Goal: Transaction & Acquisition: Obtain resource

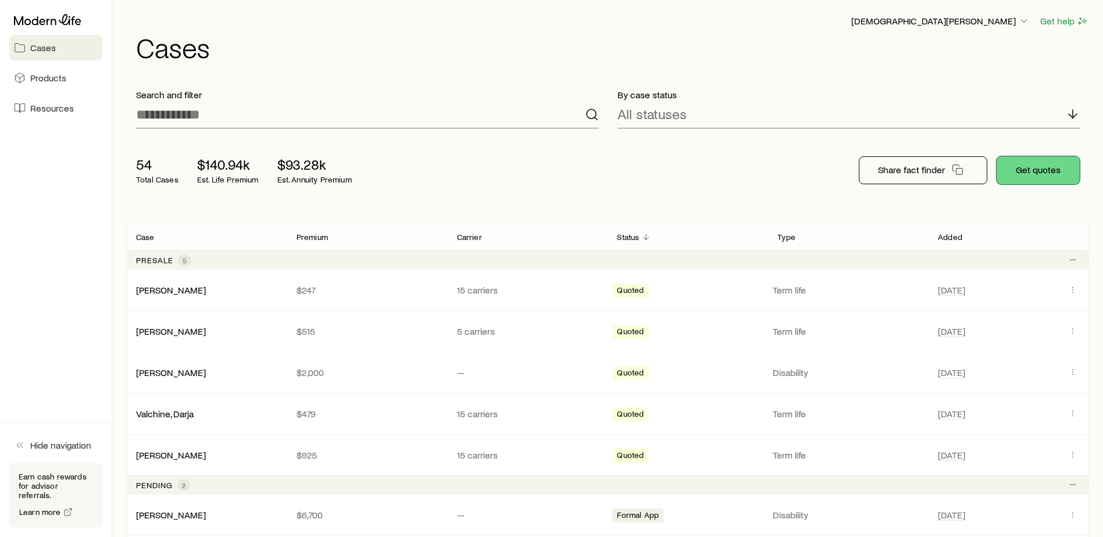
click at [1031, 169] on button "Get quotes" at bounding box center [1038, 170] width 83 height 28
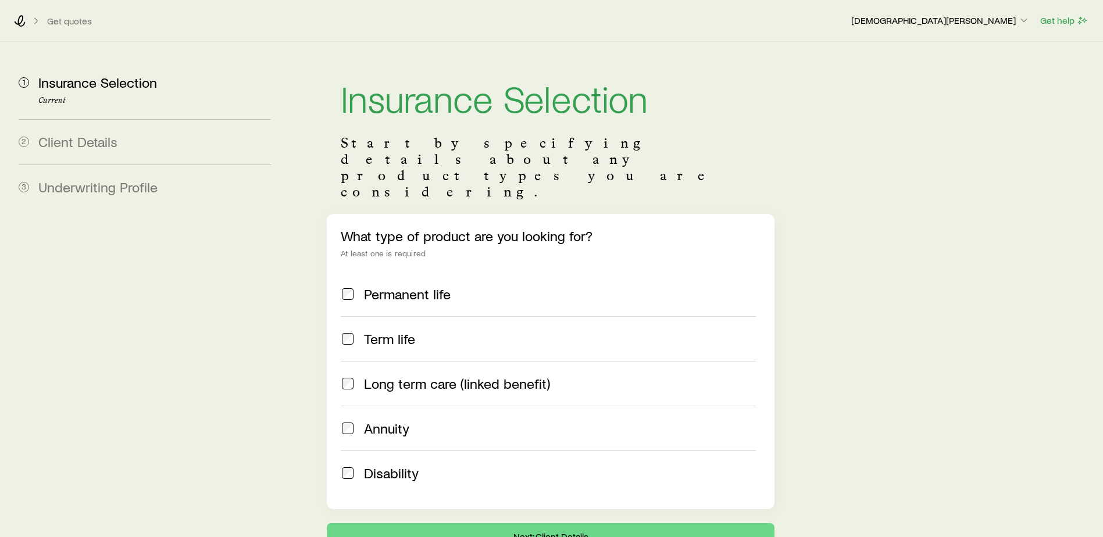
click at [406, 331] on span "Term life" at bounding box center [389, 339] width 51 height 16
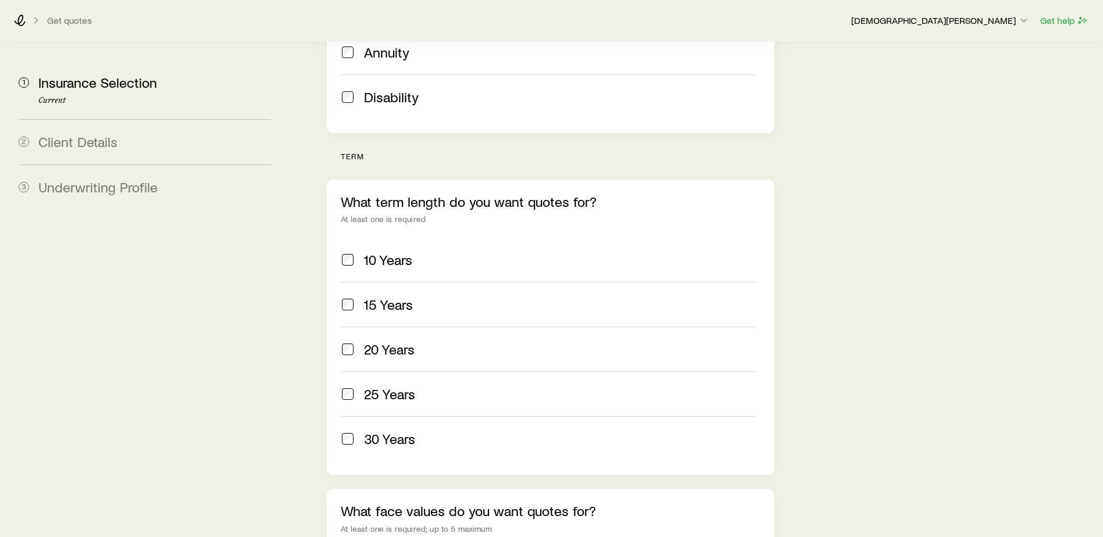
scroll to position [407, 0]
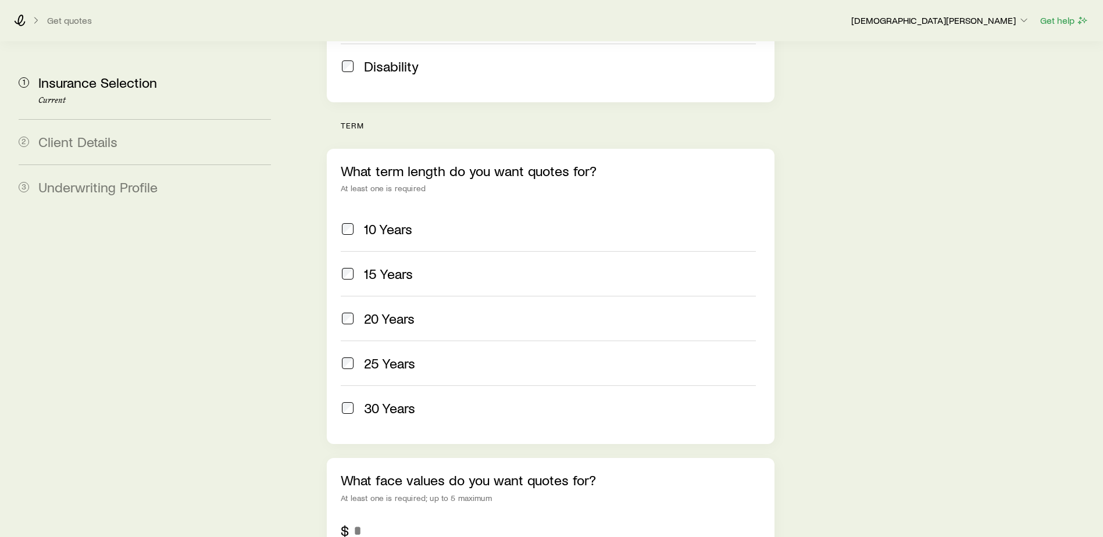
click at [378, 310] on span "20 Years" at bounding box center [389, 318] width 51 height 16
click at [392, 341] on label "25 Years" at bounding box center [548, 363] width 415 height 45
click at [377, 400] on span "30 Years" at bounding box center [389, 408] width 51 height 16
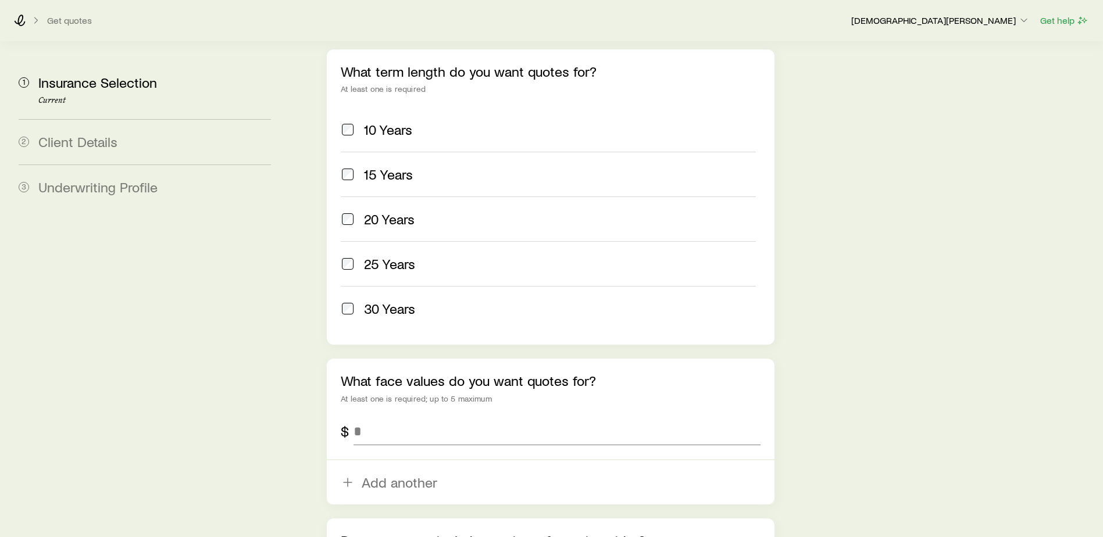
scroll to position [523, 0]
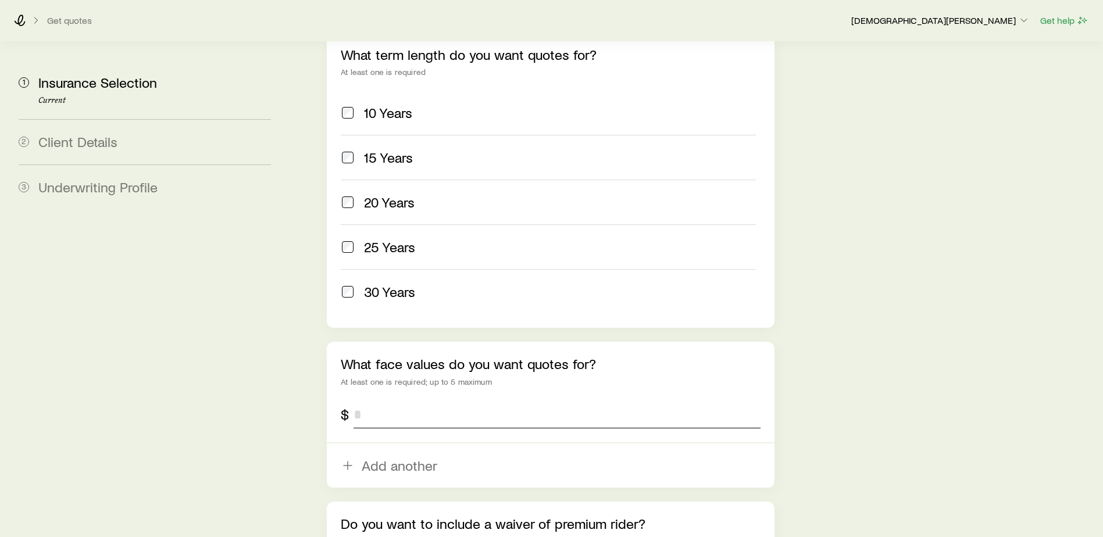
click at [376, 401] on input "tel" at bounding box center [556, 415] width 407 height 28
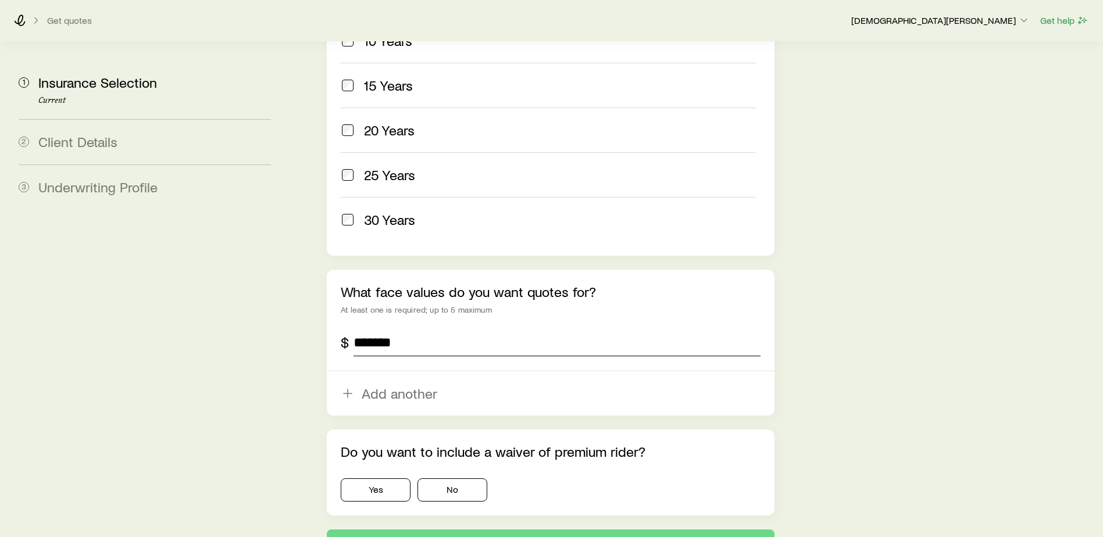
scroll to position [649, 0]
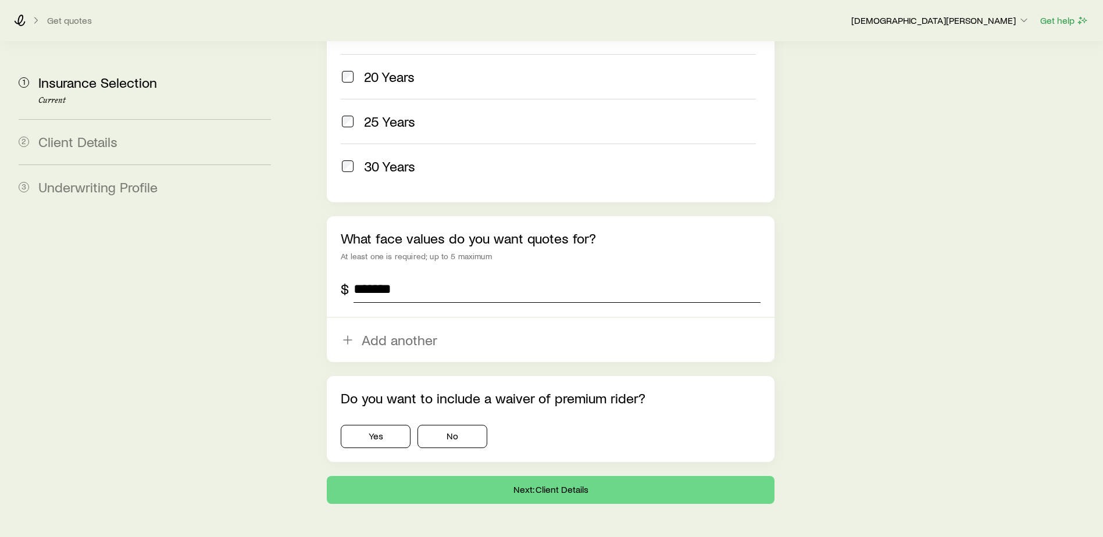
type input "*******"
click at [446, 417] on div "Do you want to include a waiver of premium rider? Yes No" at bounding box center [551, 419] width 448 height 86
click at [456, 425] on button "No" at bounding box center [452, 436] width 70 height 23
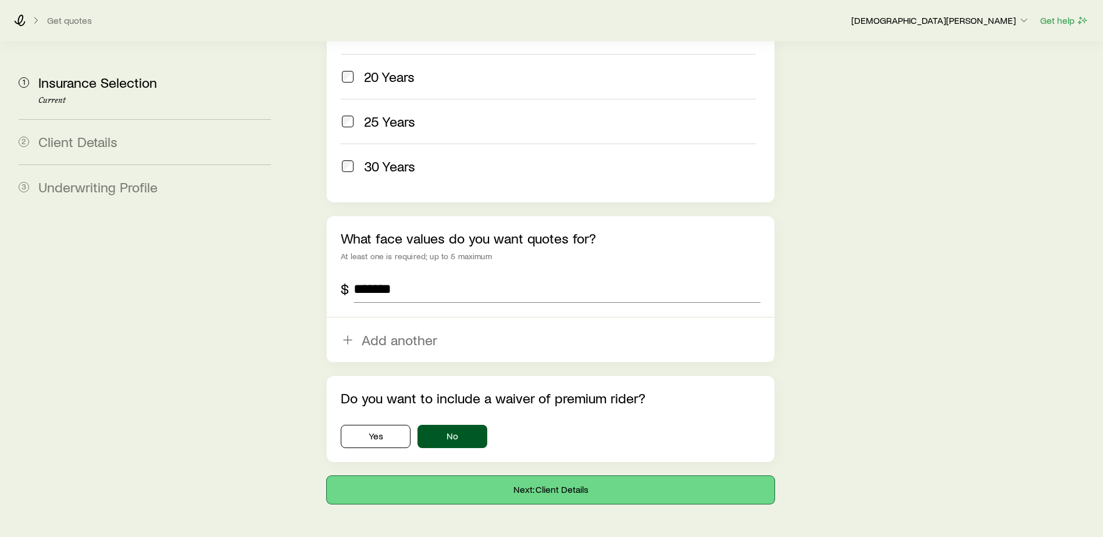
click at [508, 476] on button "Next: Client Details" at bounding box center [551, 490] width 448 height 28
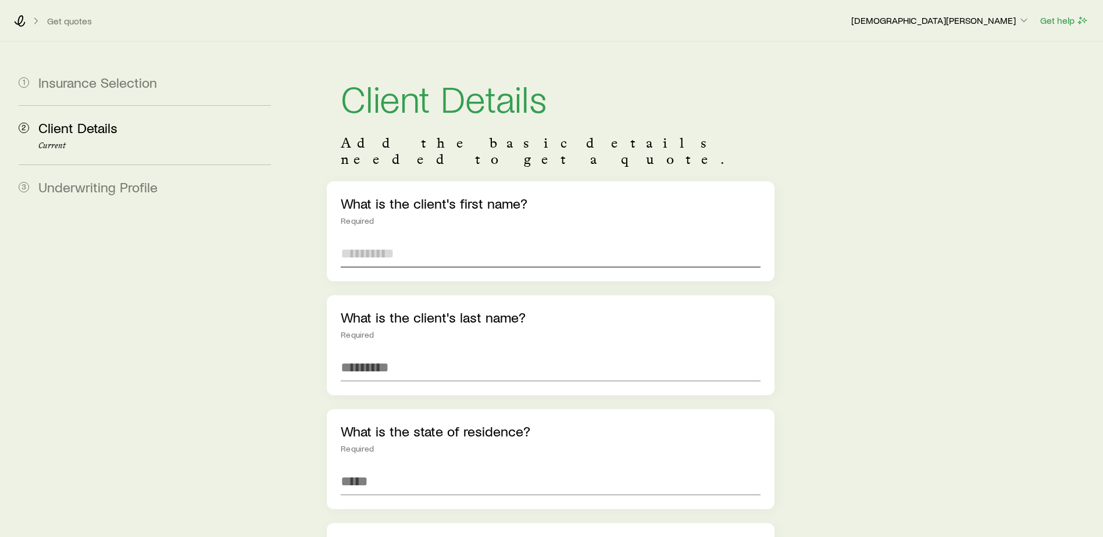
click at [427, 245] on input "text" at bounding box center [551, 254] width 420 height 28
type input "*******"
type input "********"
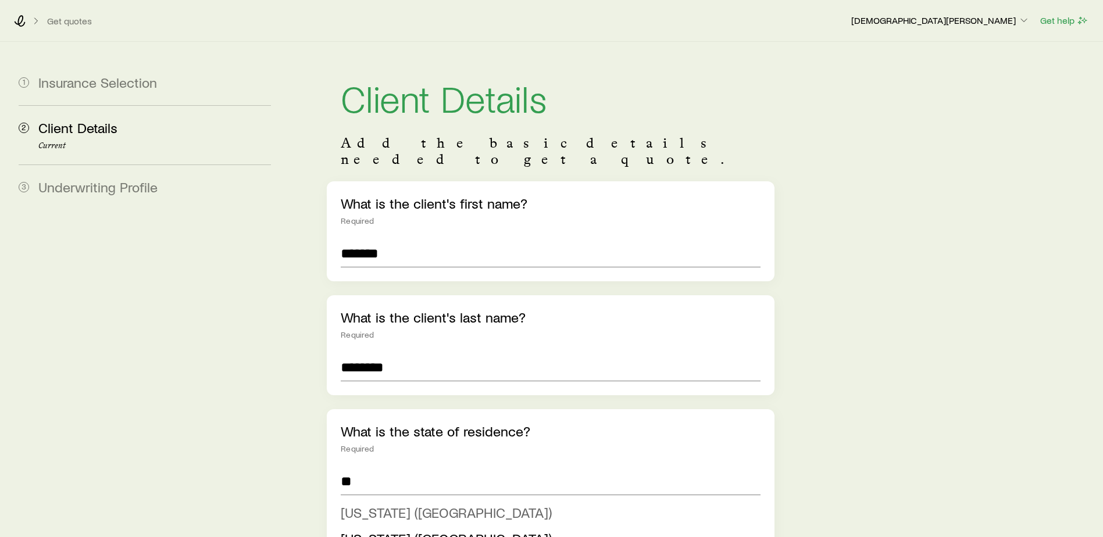
click at [376, 504] on span "[US_STATE] ([GEOGRAPHIC_DATA])" at bounding box center [446, 512] width 211 height 17
type input "**********"
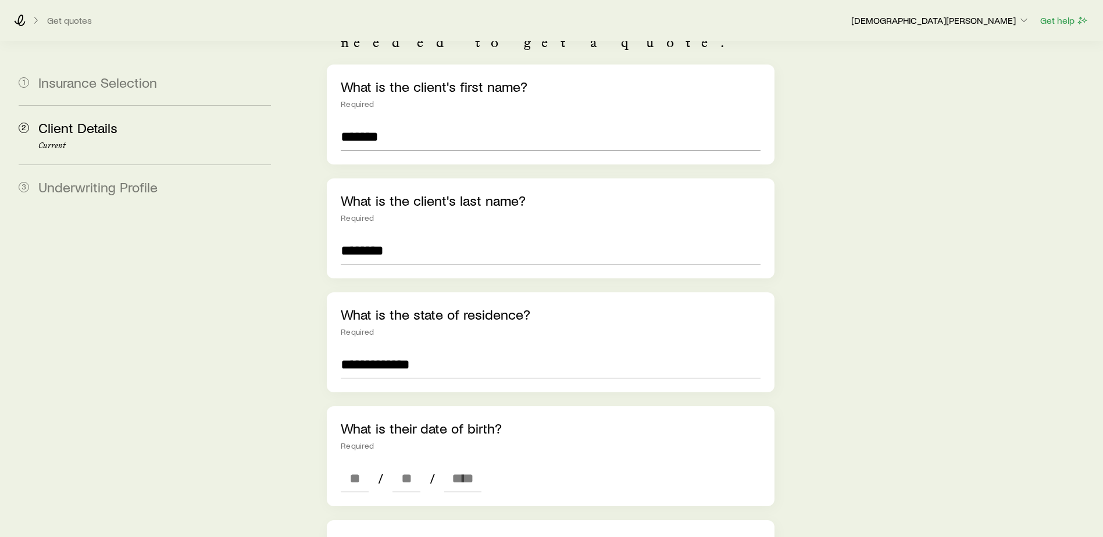
scroll to position [174, 0]
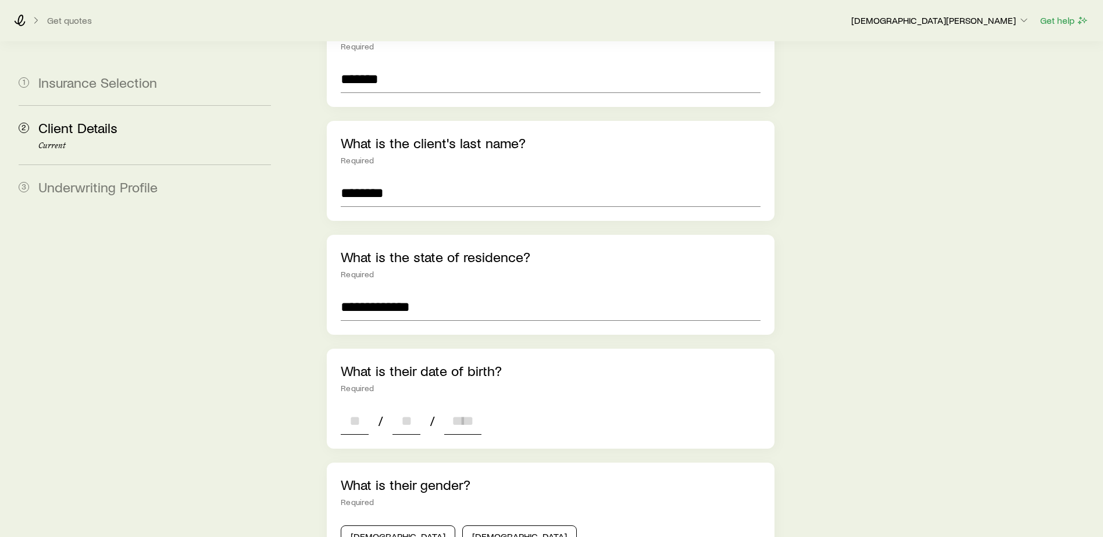
click at [362, 417] on input at bounding box center [355, 421] width 28 height 28
type input "**"
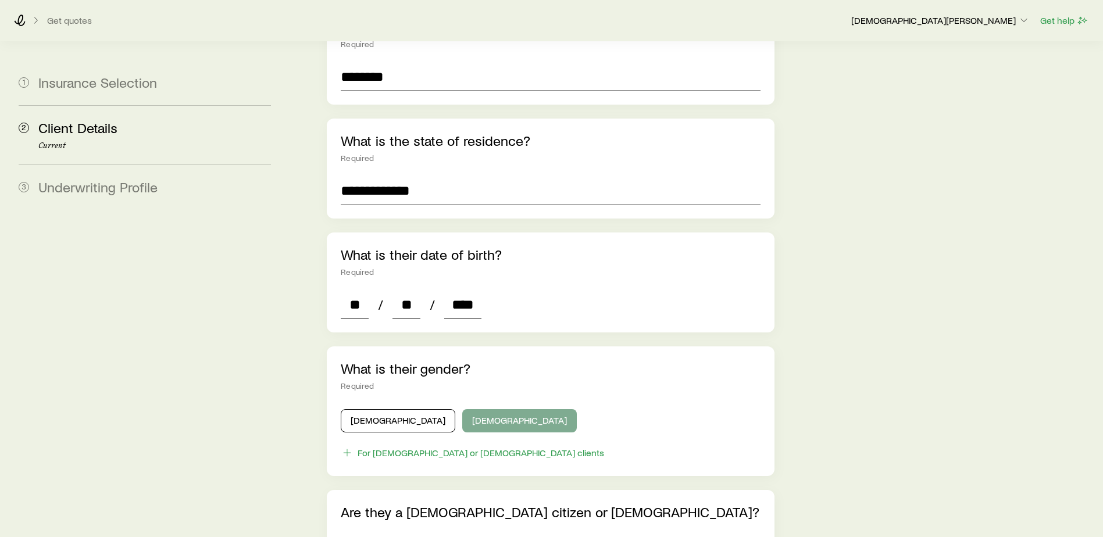
type input "****"
click at [462, 409] on button "[DEMOGRAPHIC_DATA]" at bounding box center [519, 420] width 115 height 23
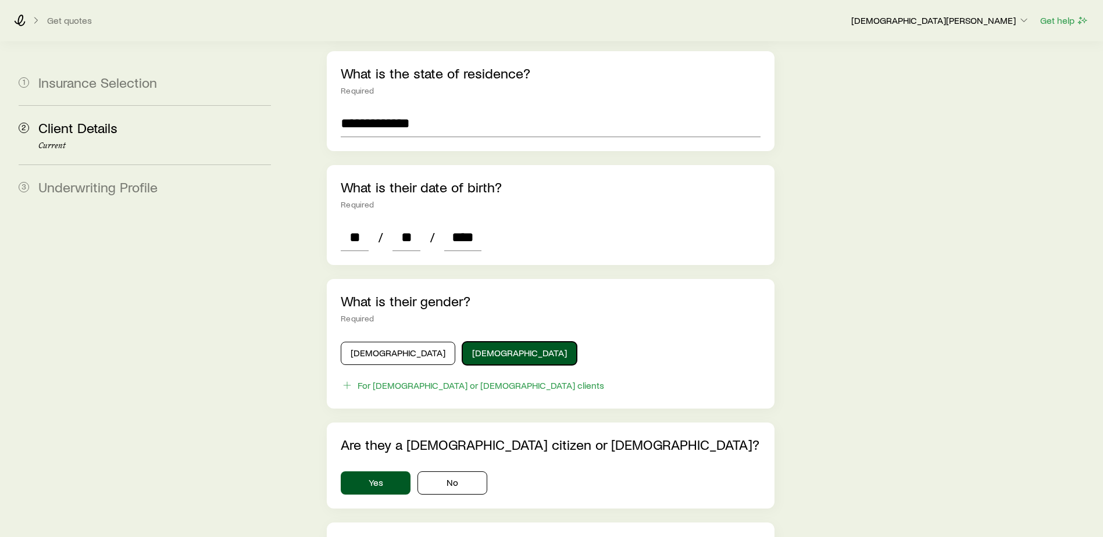
scroll to position [523, 0]
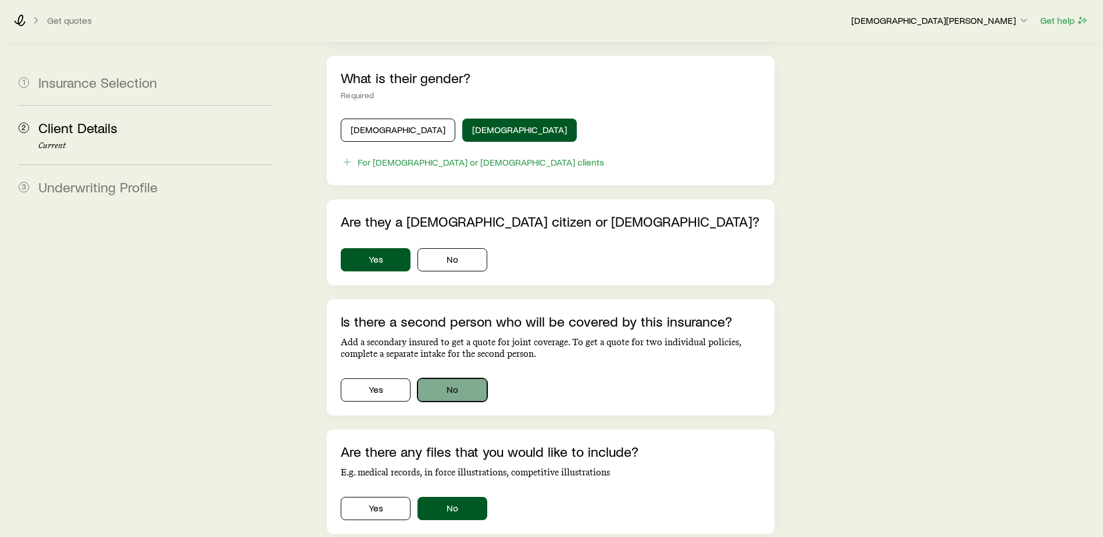
click at [445, 378] on button "No" at bounding box center [452, 389] width 70 height 23
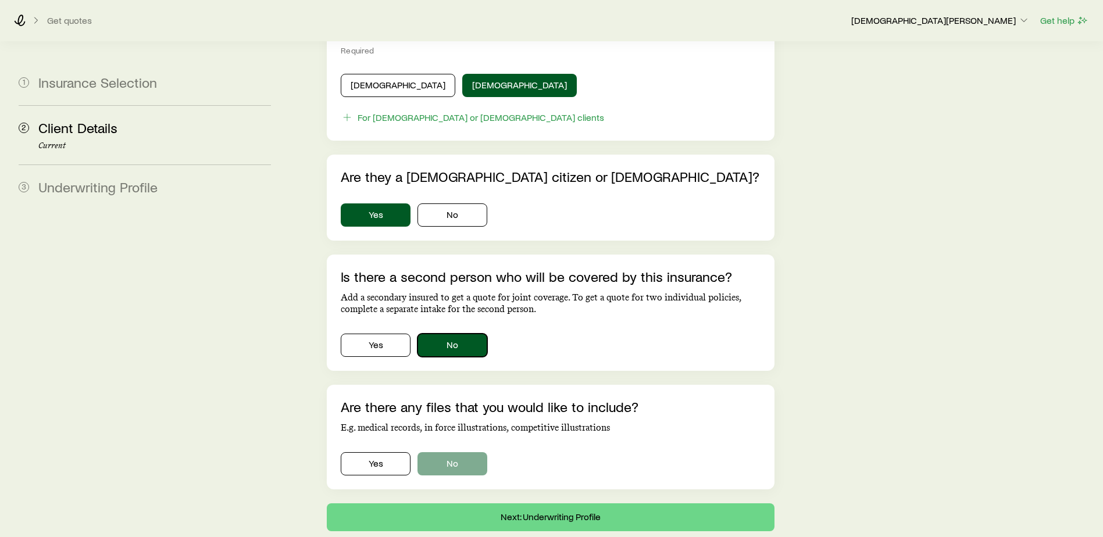
scroll to position [670, 0]
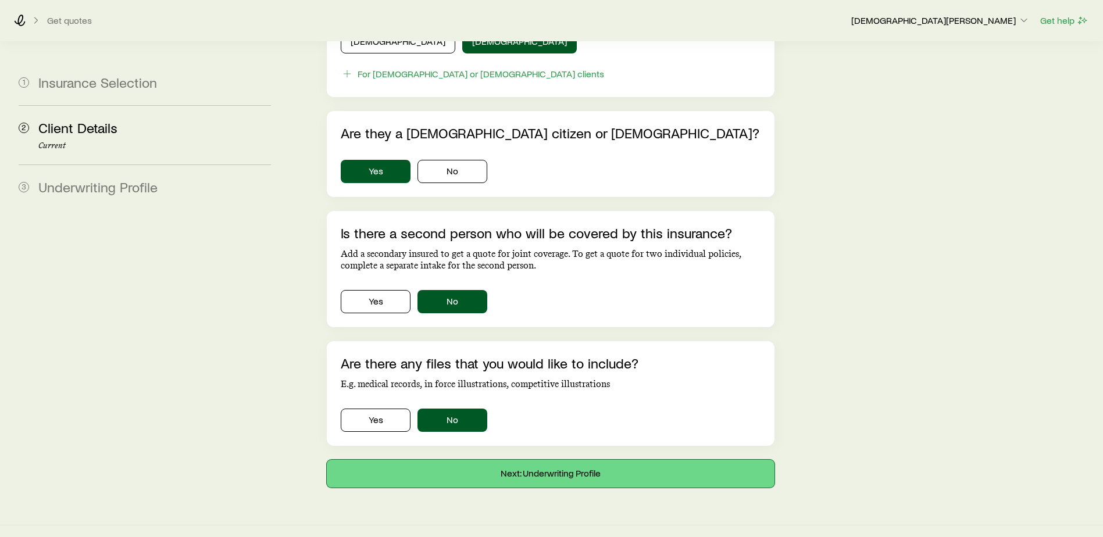
click at [506, 460] on button "Next: Underwriting Profile" at bounding box center [551, 474] width 448 height 28
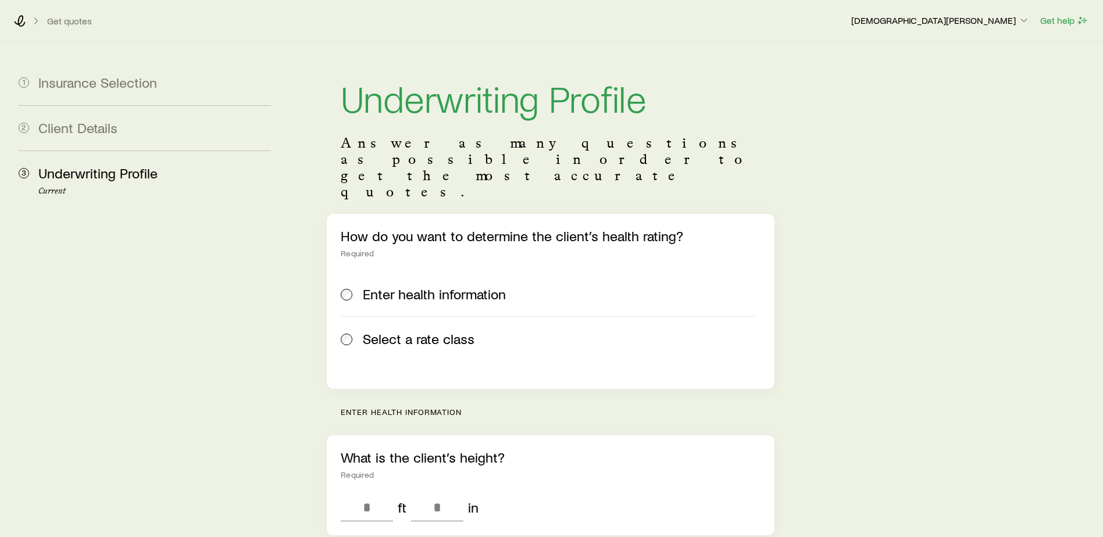
click at [372, 331] on span "Select a rate class" at bounding box center [419, 339] width 112 height 16
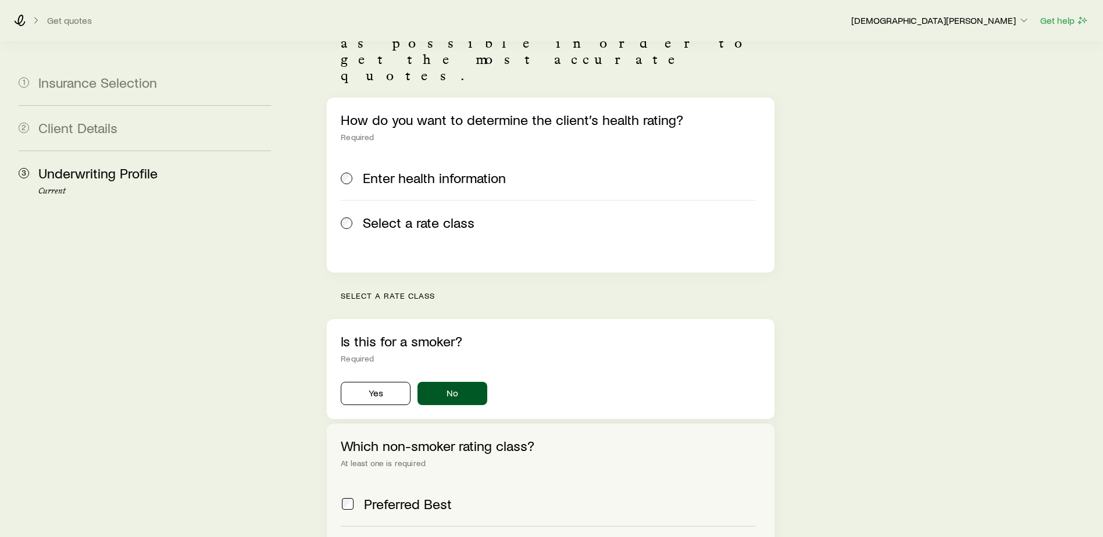
scroll to position [349, 0]
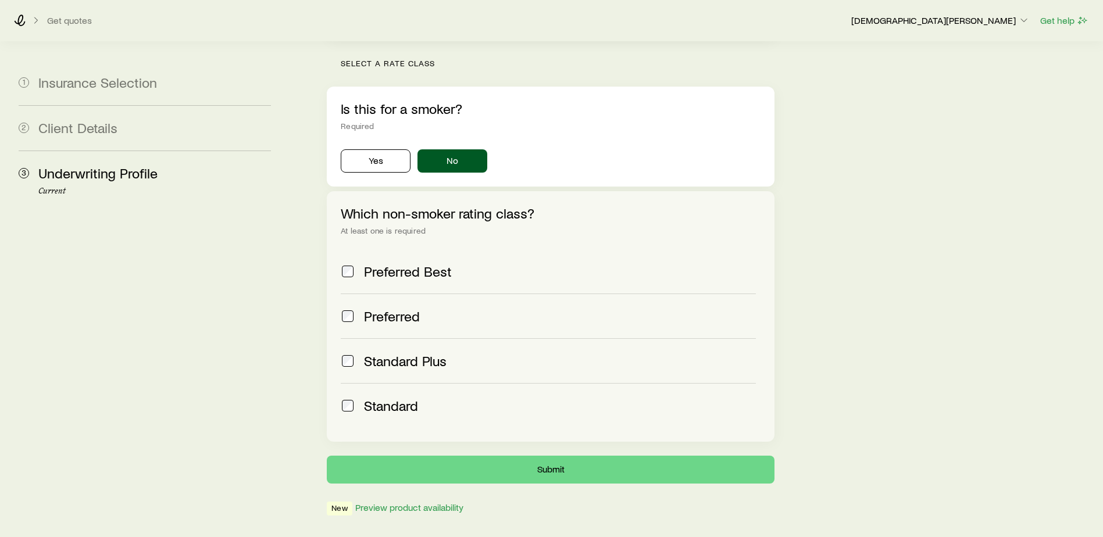
click at [369, 398] on span "Standard" at bounding box center [391, 406] width 54 height 16
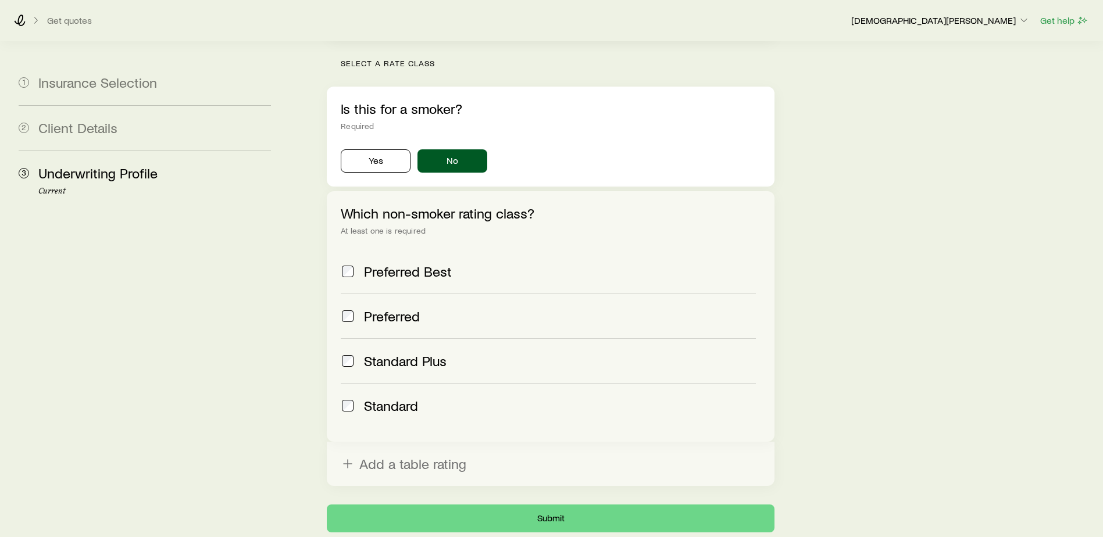
click at [396, 263] on span "Preferred Best" at bounding box center [408, 271] width 88 height 16
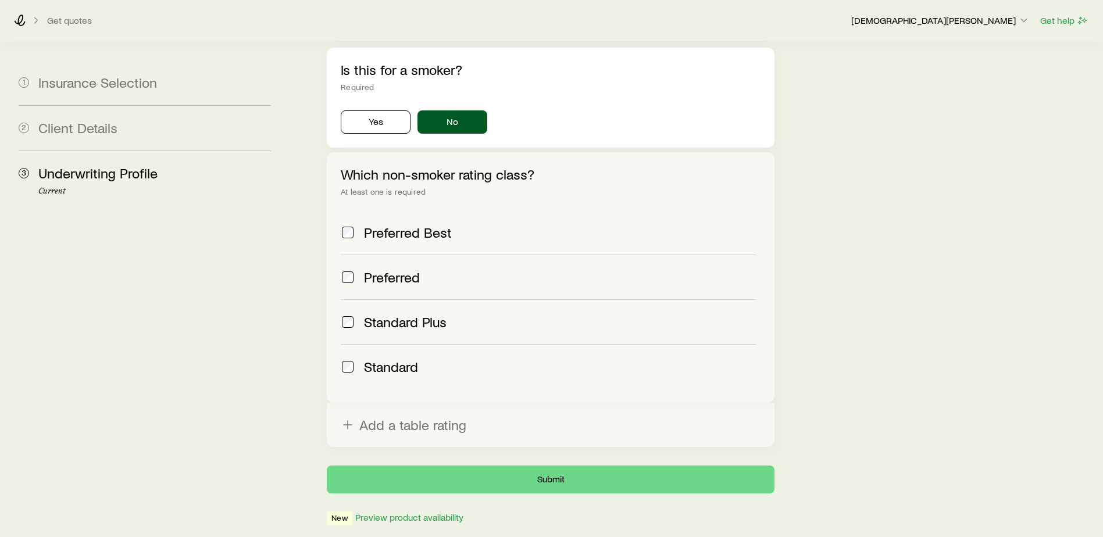
scroll to position [409, 0]
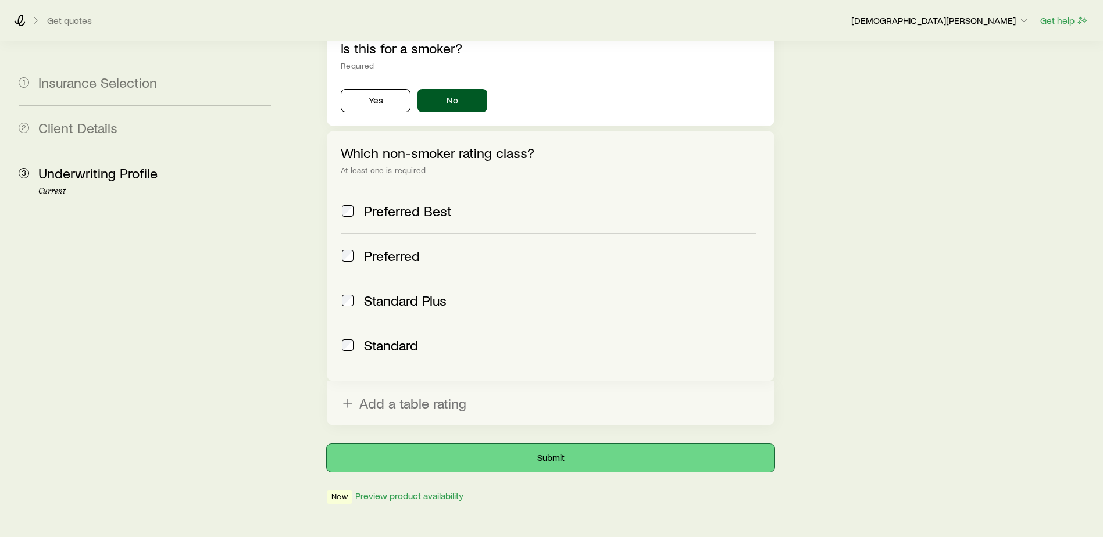
click at [561, 444] on button "Submit" at bounding box center [551, 458] width 448 height 28
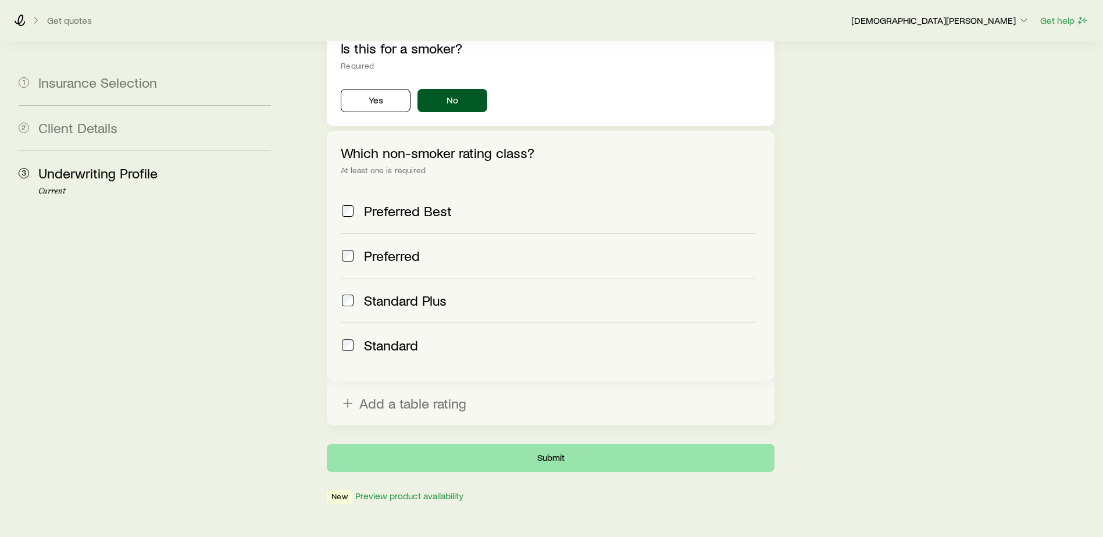
scroll to position [0, 0]
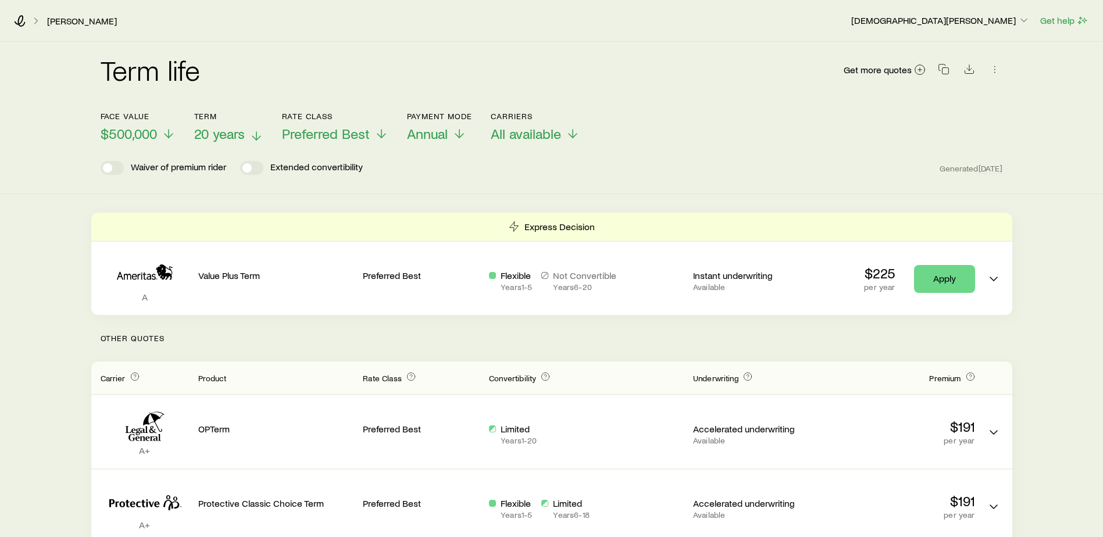
click at [228, 134] on span "20 years" at bounding box center [219, 134] width 51 height 16
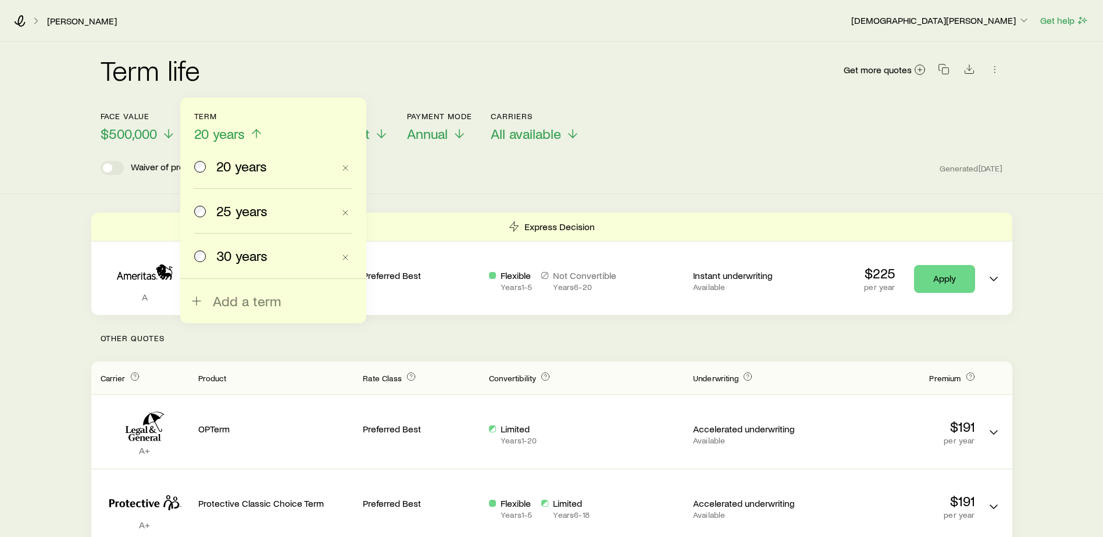
click at [237, 213] on span "25 years" at bounding box center [241, 211] width 51 height 16
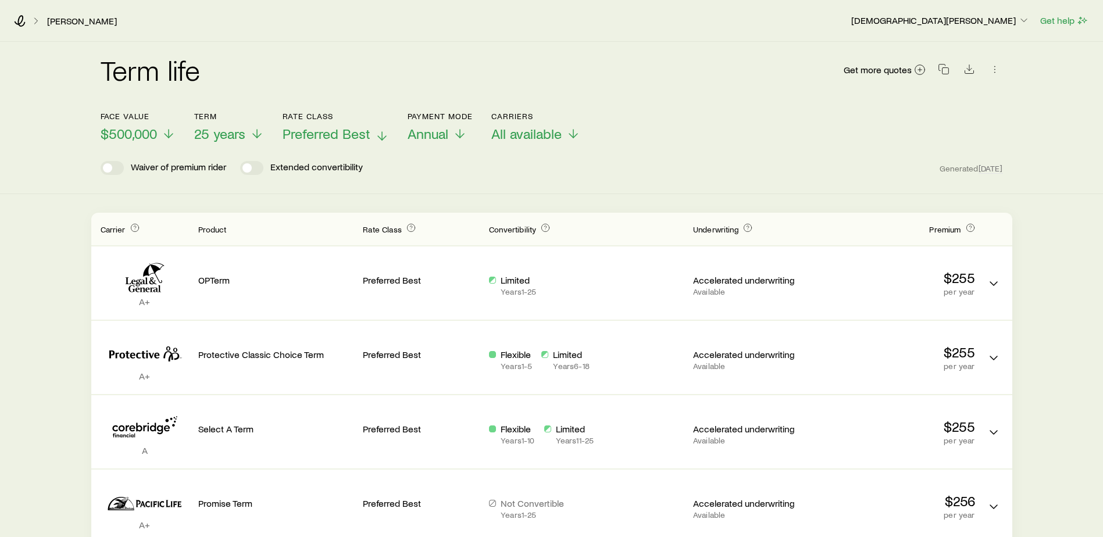
click at [335, 127] on span "Preferred Best" at bounding box center [327, 134] width 88 height 16
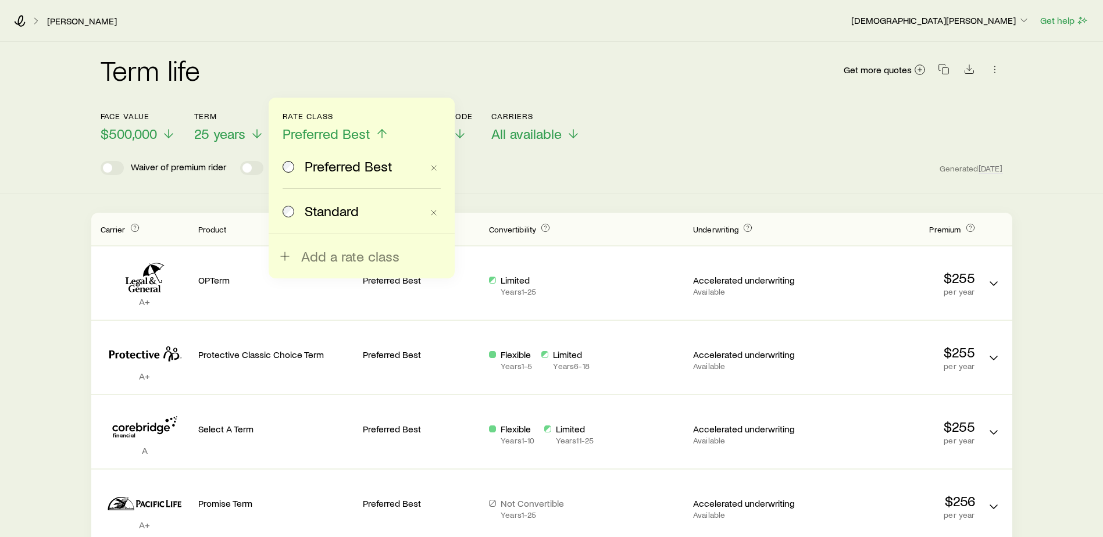
click at [324, 203] on span "Standard" at bounding box center [332, 211] width 54 height 16
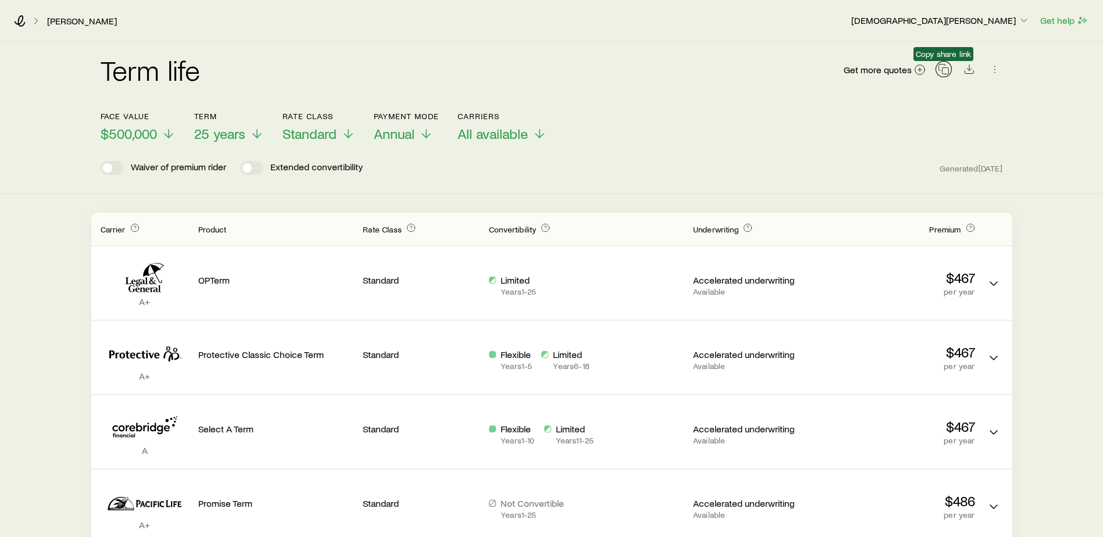
click at [945, 70] on icon "button" at bounding box center [944, 69] width 12 height 12
